Goal: Navigation & Orientation: Understand site structure

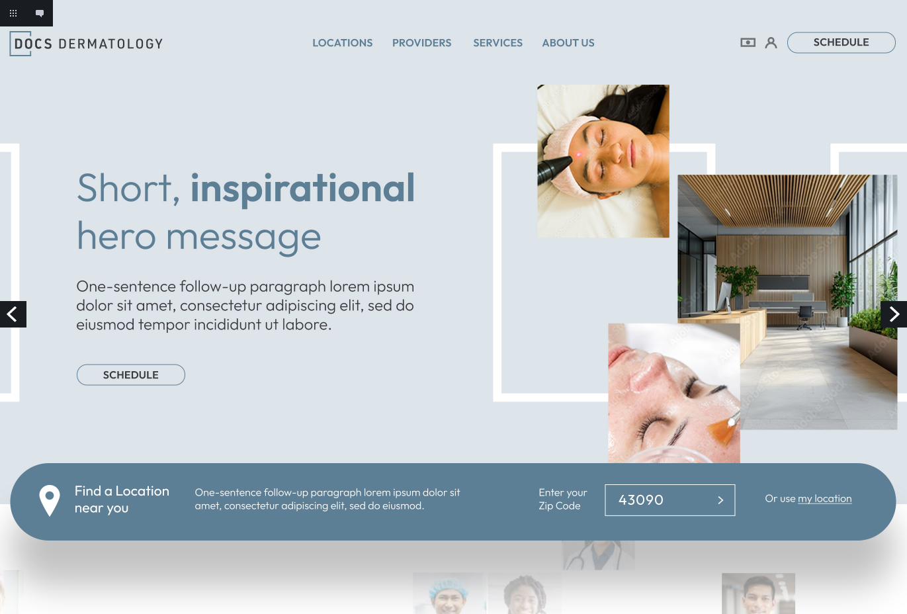
scroll to position [1567, 0]
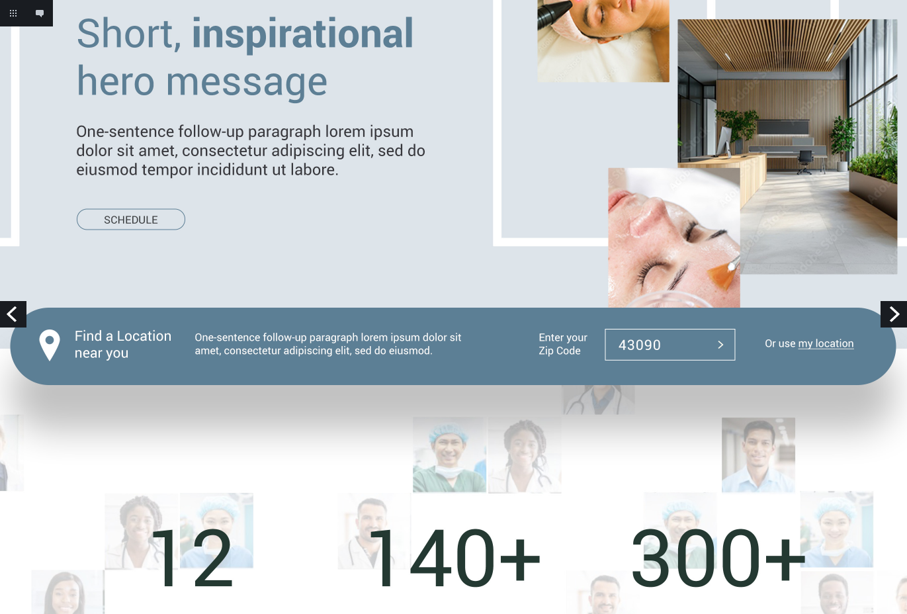
scroll to position [743, 0]
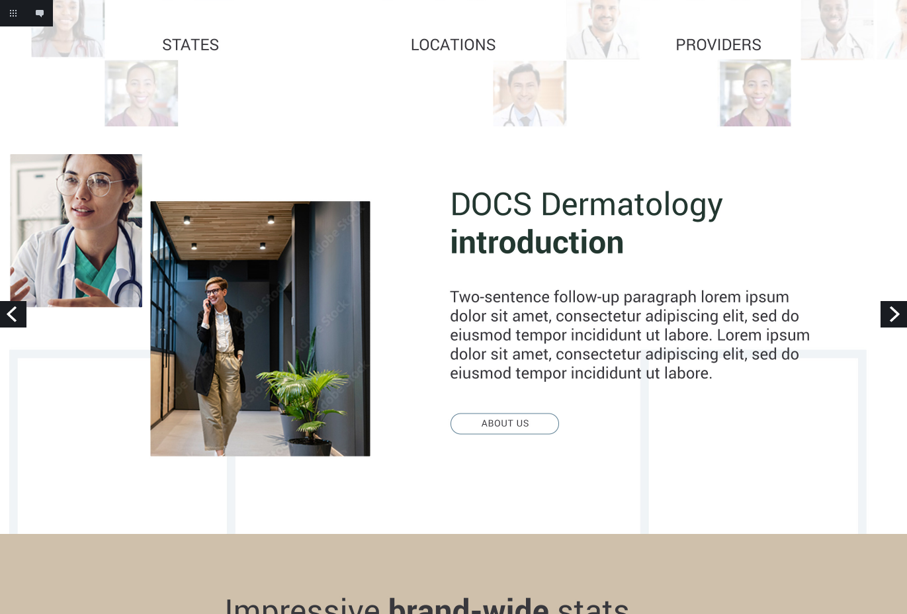
click at [894, 317] on link "Next" at bounding box center [893, 314] width 26 height 26
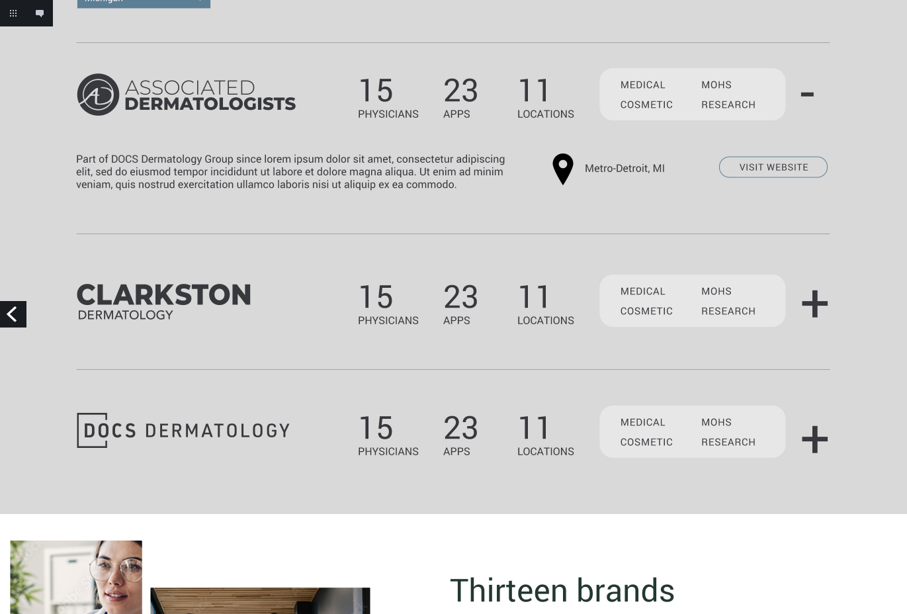
scroll to position [1340, 0]
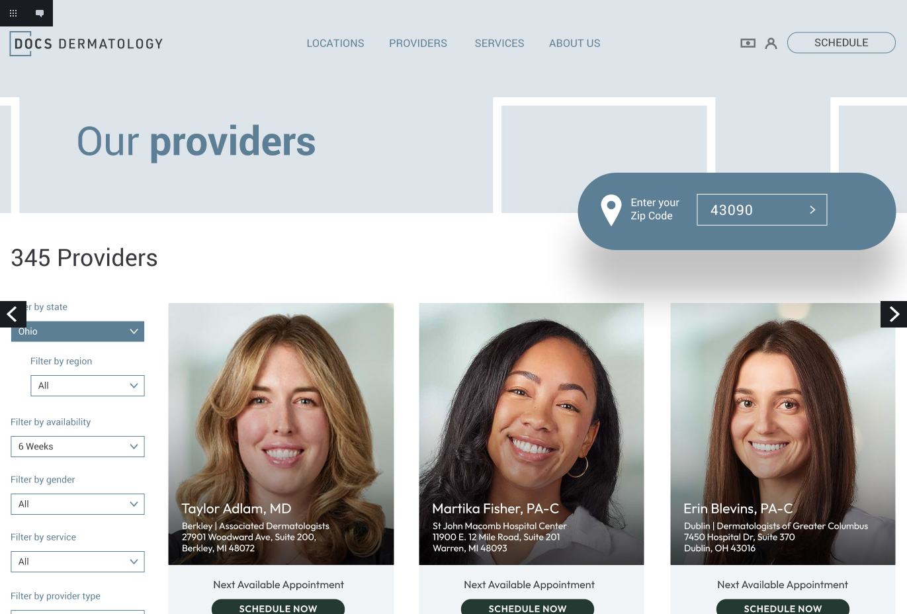
click at [887, 314] on link "Next" at bounding box center [893, 314] width 26 height 26
